Goal: Information Seeking & Learning: Compare options

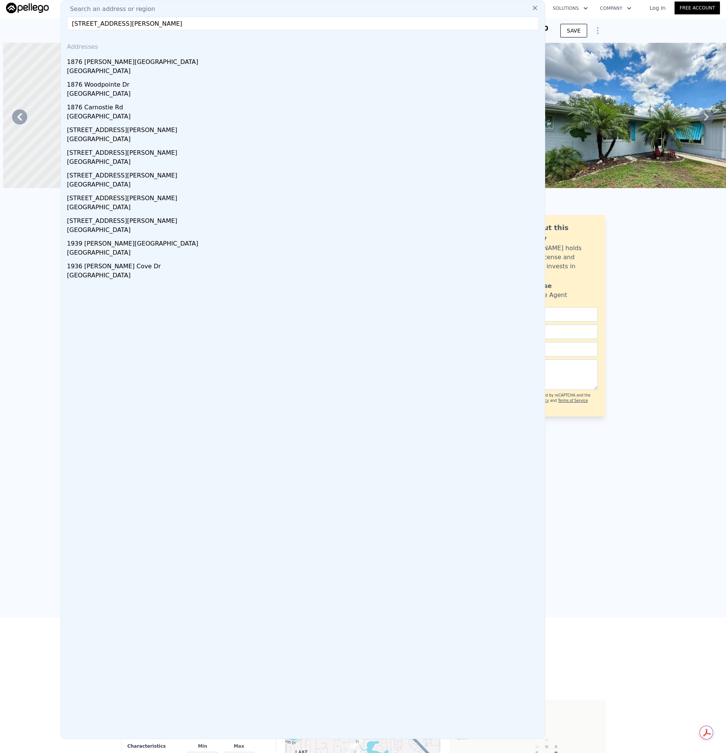
scroll to position [0, 773]
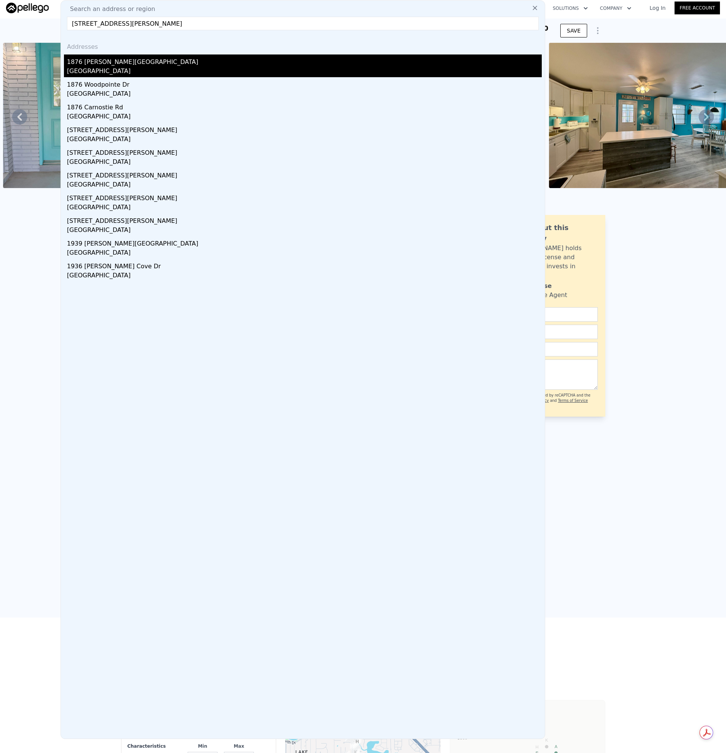
type input "[STREET_ADDRESS][PERSON_NAME]"
click at [111, 68] on div "[GEOGRAPHIC_DATA]" at bounding box center [304, 72] width 475 height 11
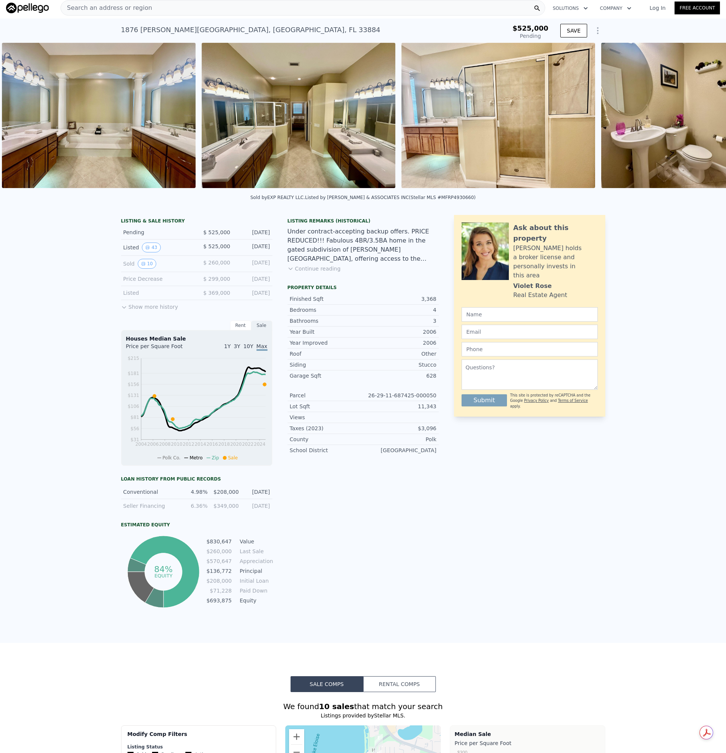
scroll to position [0, 4121]
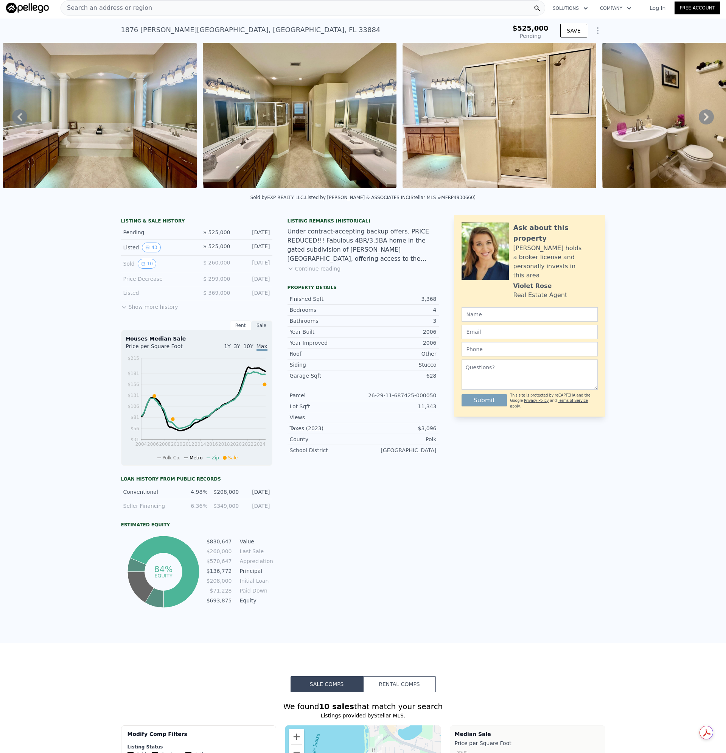
click at [155, 9] on div "Search an address or region" at bounding box center [303, 7] width 484 height 15
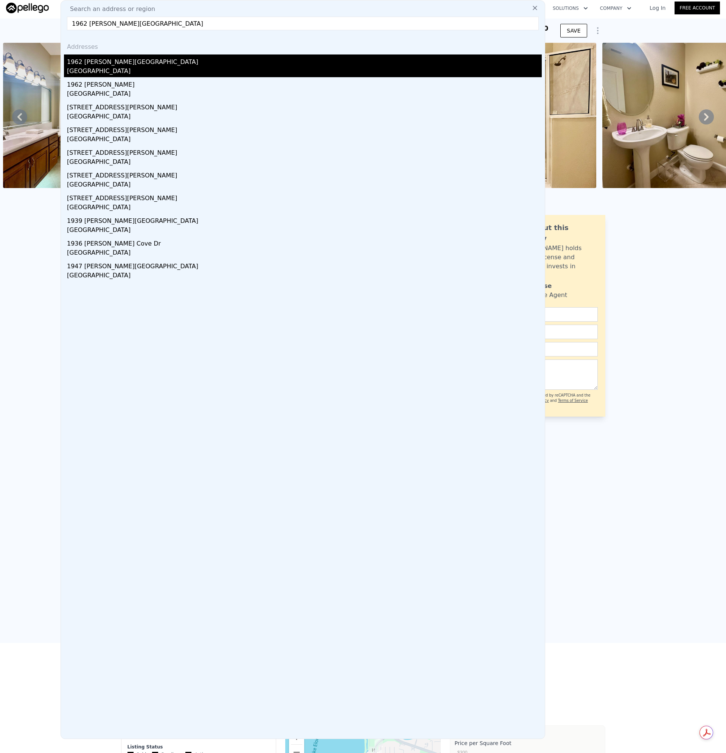
type input "$ 831,000"
type input "$ 277,520"
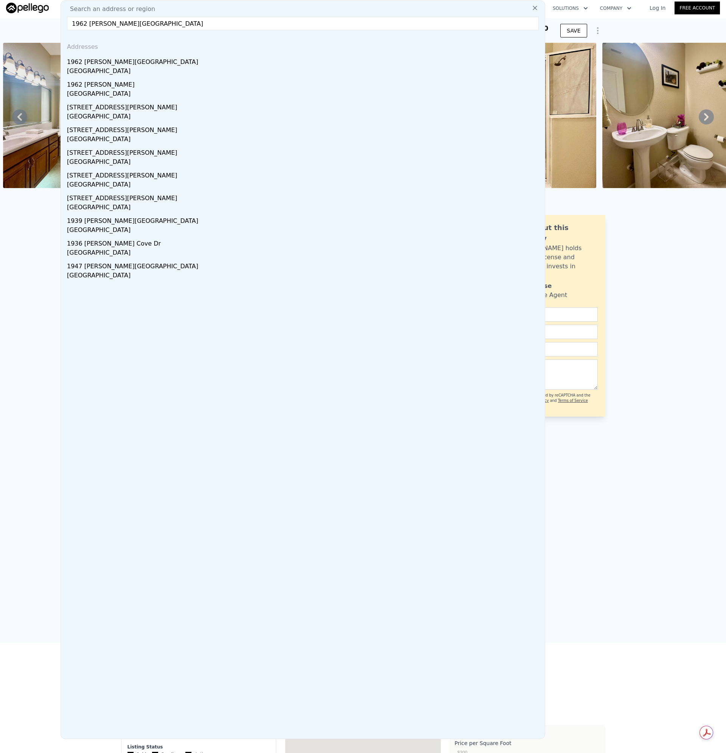
click at [92, 64] on div "1962 [PERSON_NAME][GEOGRAPHIC_DATA]" at bounding box center [304, 60] width 475 height 12
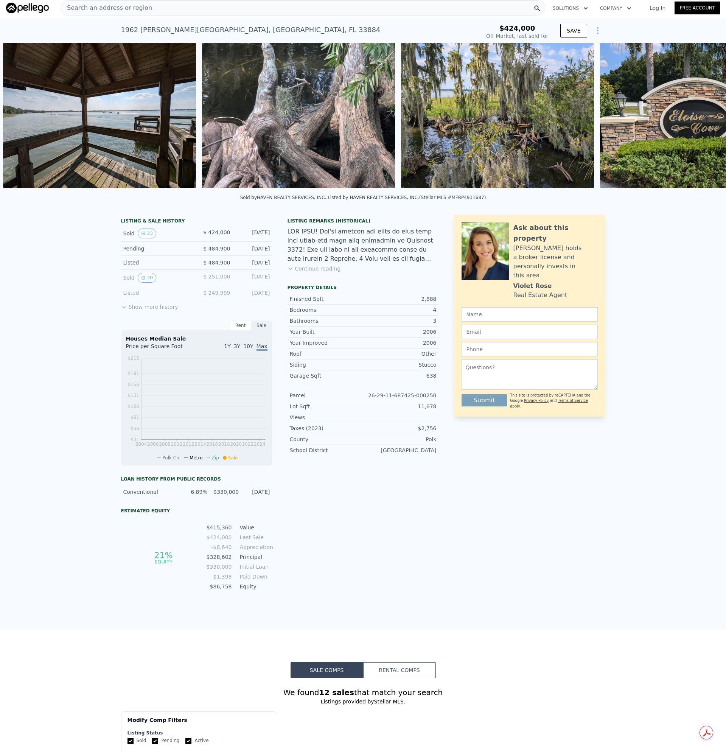
scroll to position [0, 282]
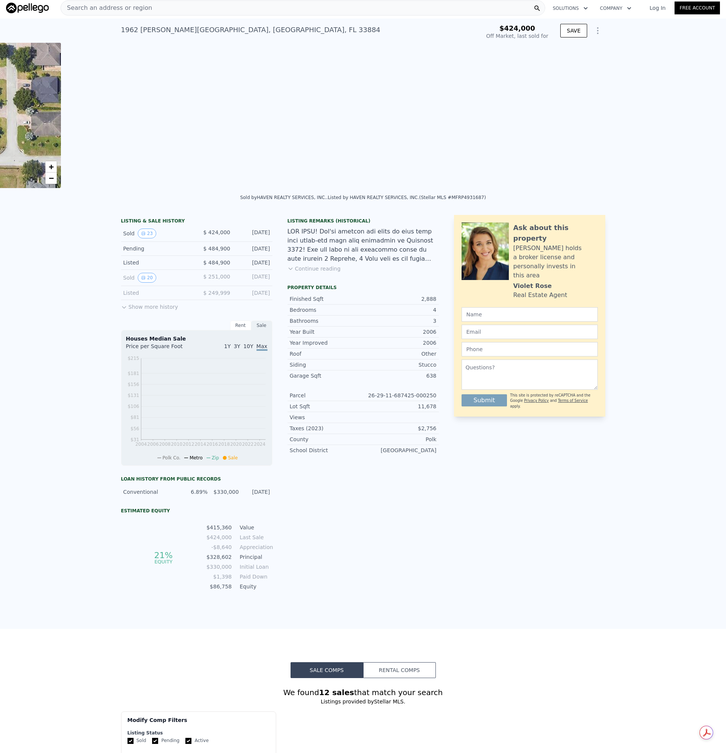
type input "-$ 448,450"
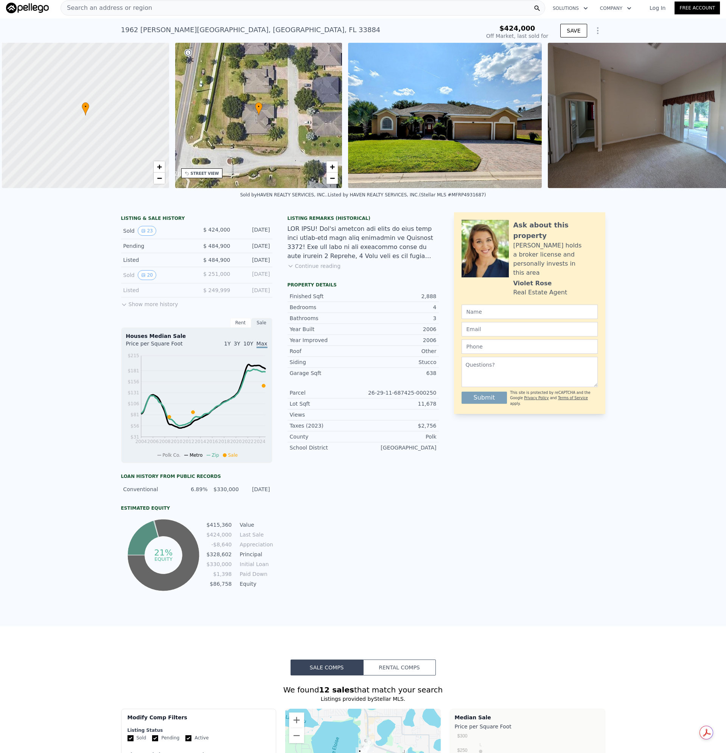
scroll to position [0, 3]
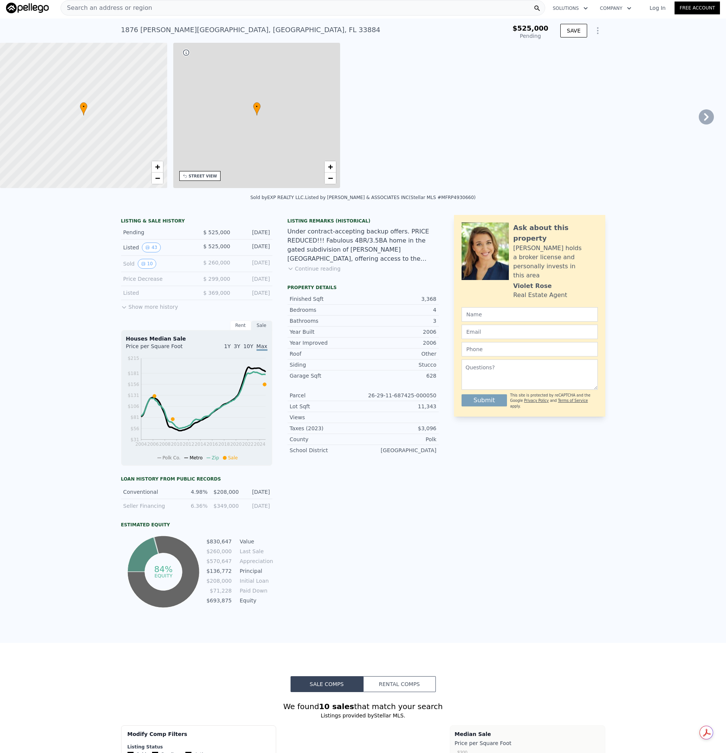
type input "2444"
type input "3716"
type input "11160"
type input "19014"
checkbox input "true"
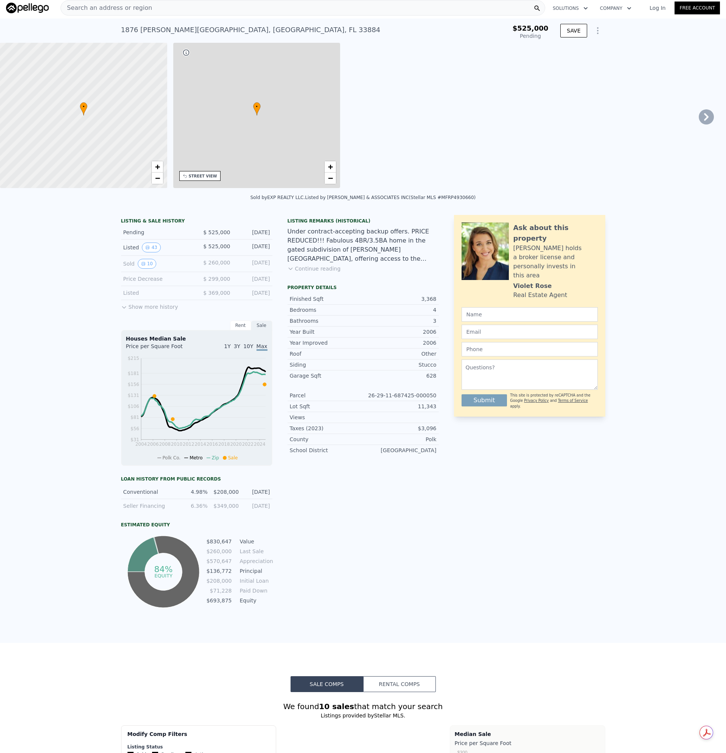
checkbox input "true"
type input "$ 831,000"
type input "$ 277,520"
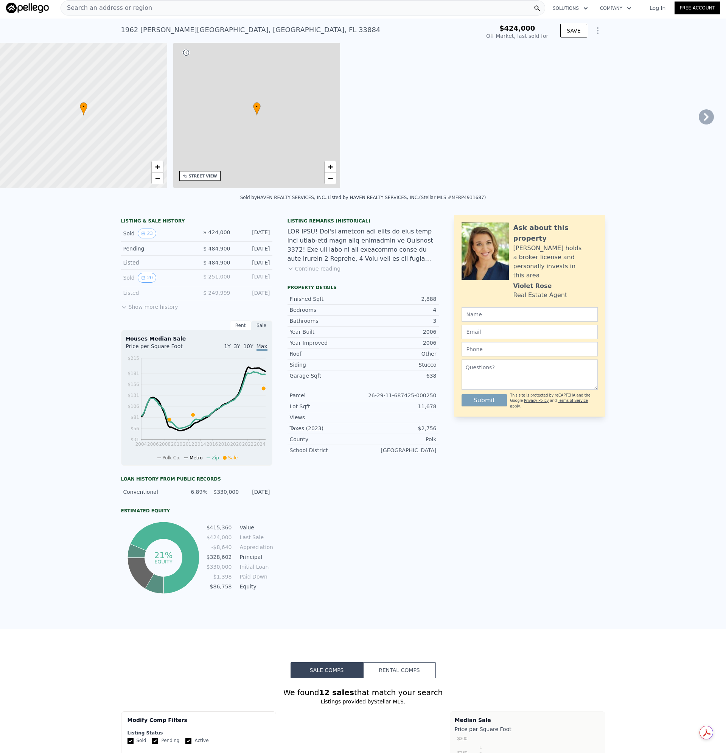
type input "2133"
type input "3472"
type input "7976"
type input "20151"
checkbox input "false"
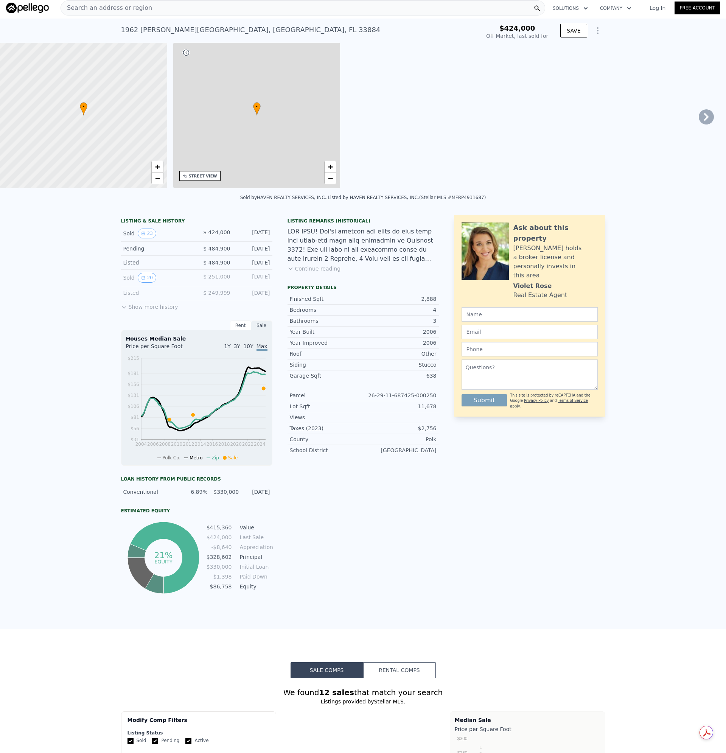
checkbox input "false"
type input "$ 472,000"
type input "-$ 5,555"
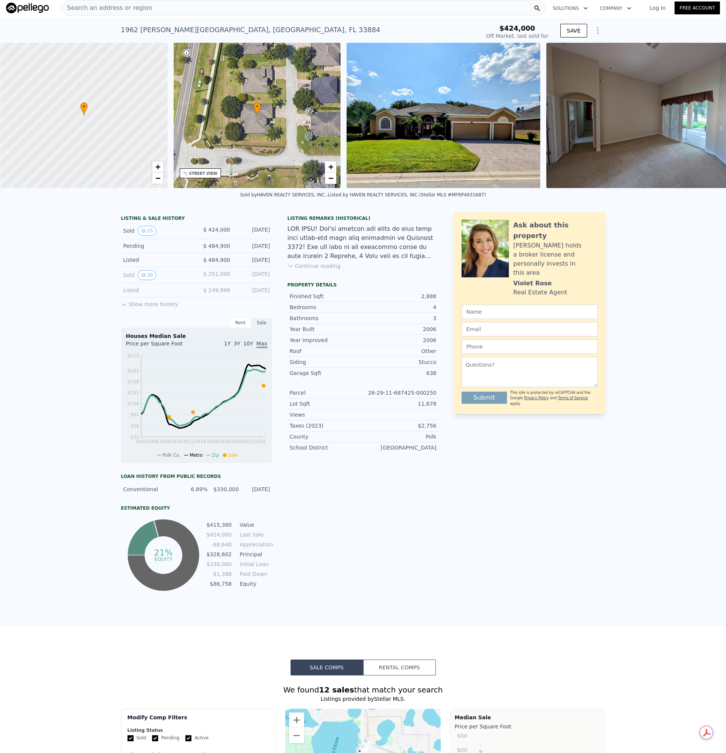
scroll to position [0, 3]
